Goal: Check status: Check status

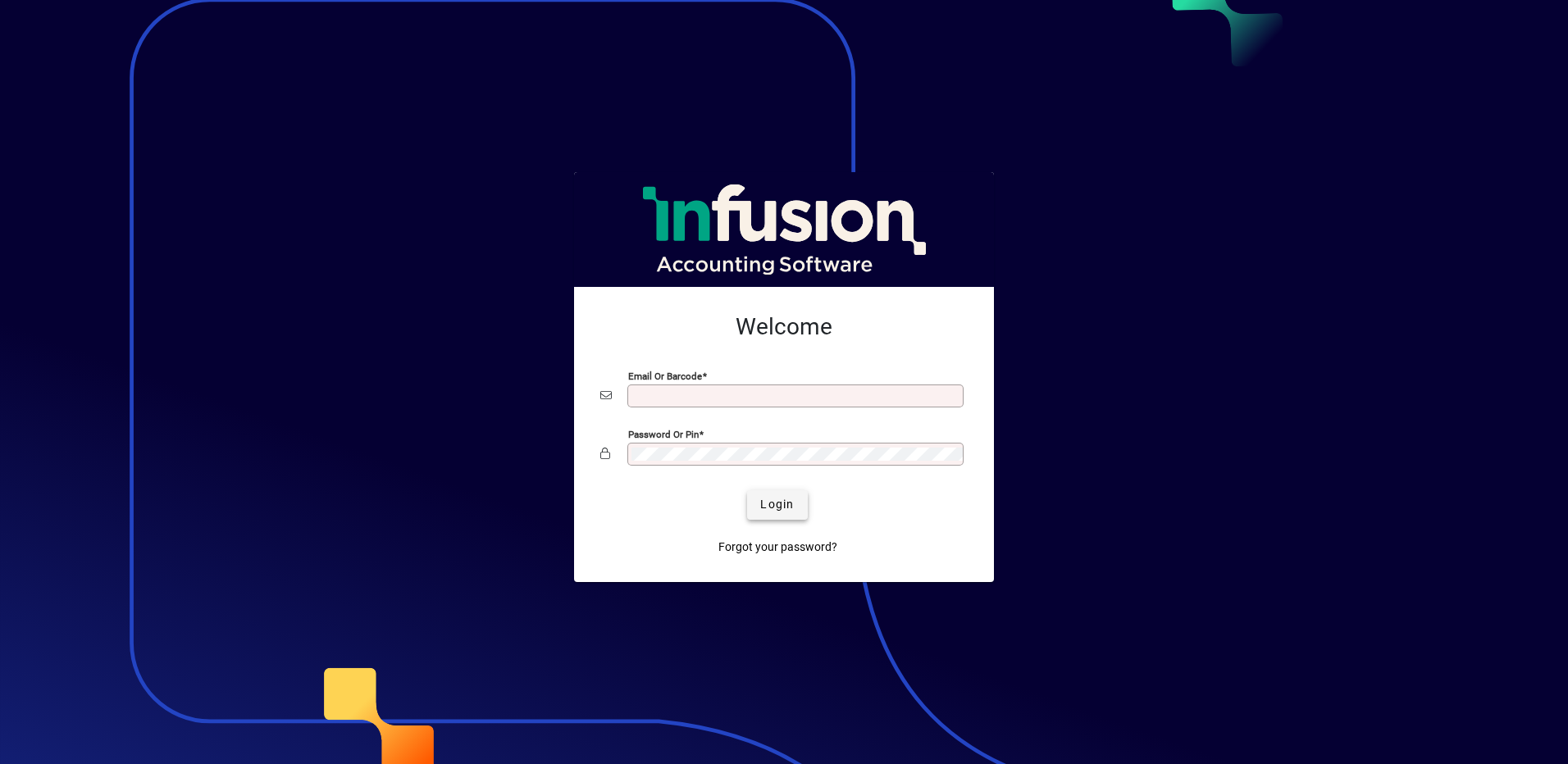
type input "**********"
click at [770, 499] on span "Login" at bounding box center [777, 505] width 34 height 17
